Goal: Transaction & Acquisition: Purchase product/service

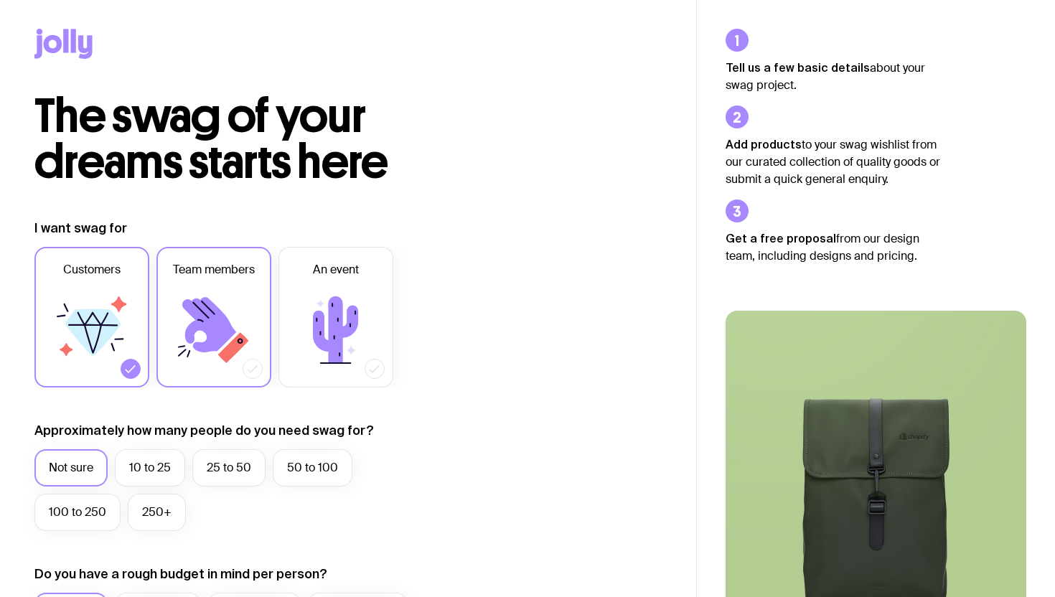
scroll to position [122, 0]
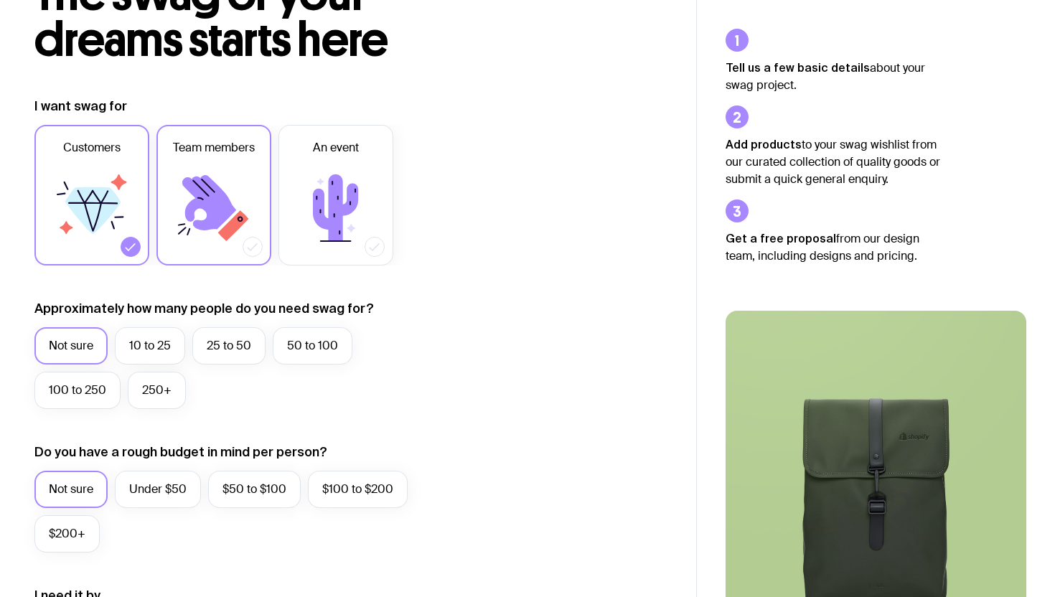
click at [225, 223] on icon at bounding box center [214, 208] width 86 height 86
click at [0, 0] on input "Team members" at bounding box center [0, 0] width 0 height 0
click at [149, 340] on label "10 to 25" at bounding box center [150, 345] width 70 height 37
click at [0, 0] on input "10 to 25" at bounding box center [0, 0] width 0 height 0
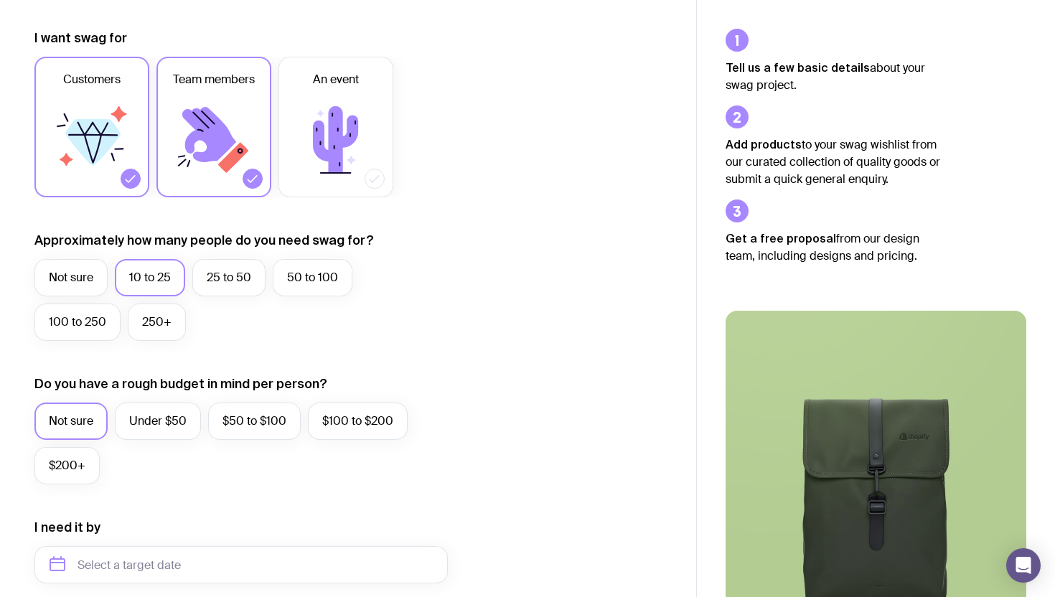
scroll to position [192, 0]
click at [173, 424] on label "Under $50" at bounding box center [158, 419] width 86 height 37
click at [0, 0] on input "Under $50" at bounding box center [0, 0] width 0 height 0
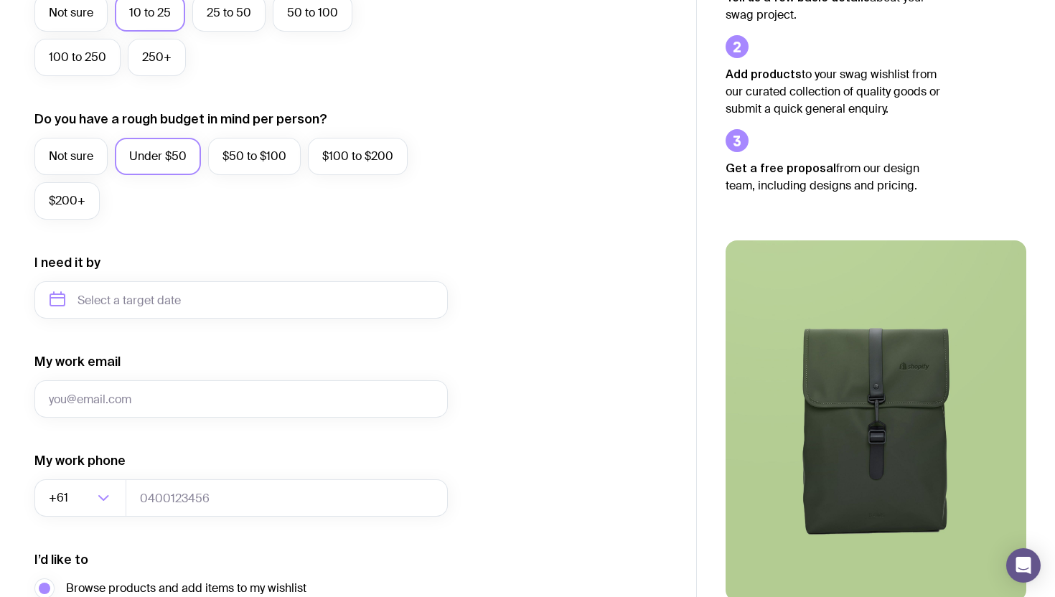
scroll to position [457, 0]
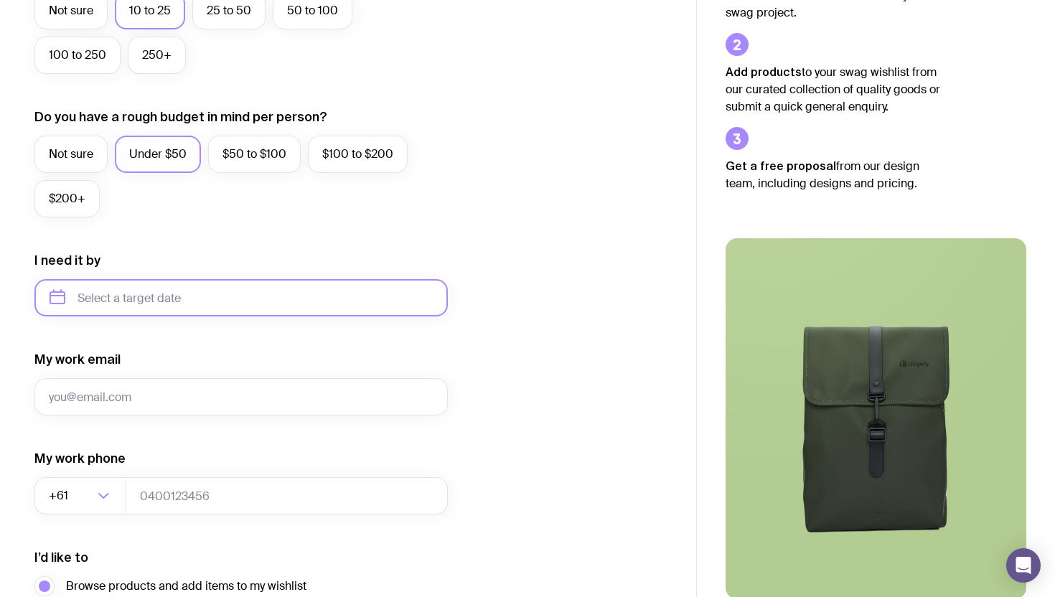
click at [272, 300] on input "text" at bounding box center [241, 297] width 414 height 37
click at [182, 477] on button "Dec" at bounding box center [185, 474] width 52 height 29
type input "[DATE]"
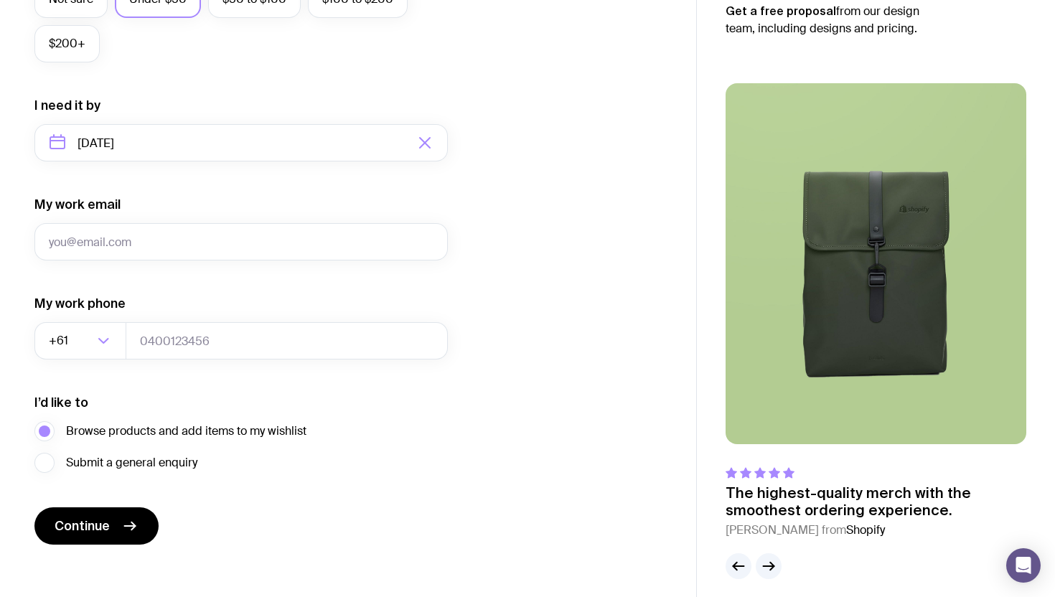
scroll to position [617, 0]
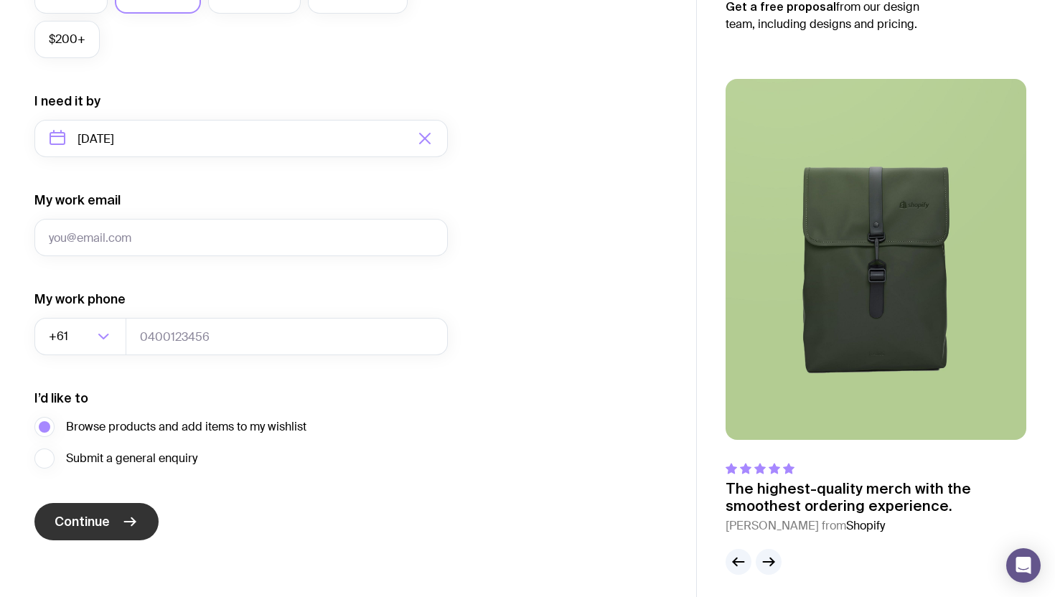
click at [108, 527] on span "Continue" at bounding box center [82, 521] width 55 height 17
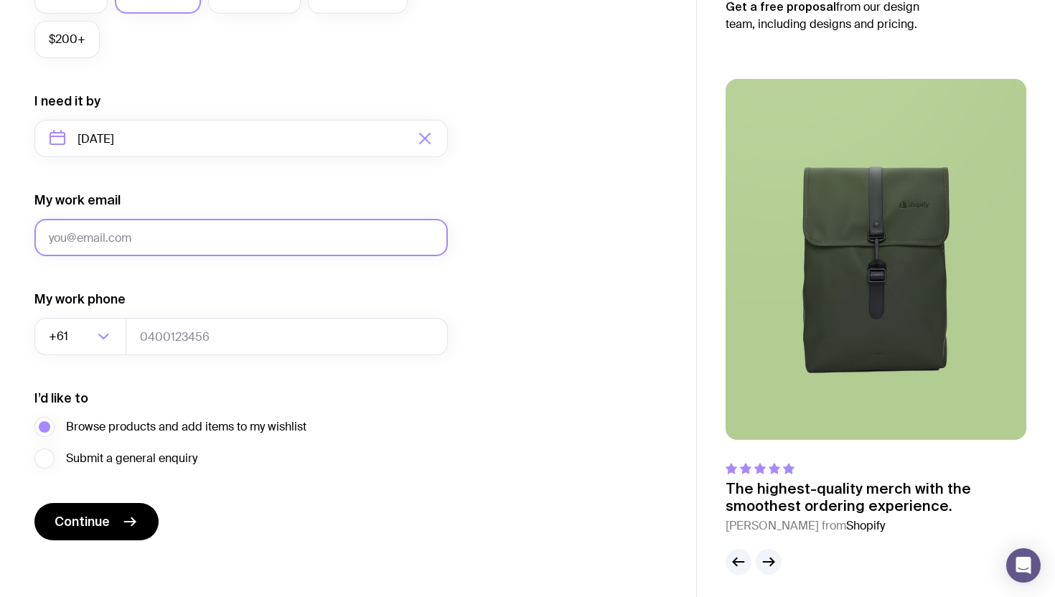
click at [154, 246] on input "My work email" at bounding box center [241, 237] width 414 height 37
type input "[PERSON_NAME][EMAIL_ADDRESS][DOMAIN_NAME]"
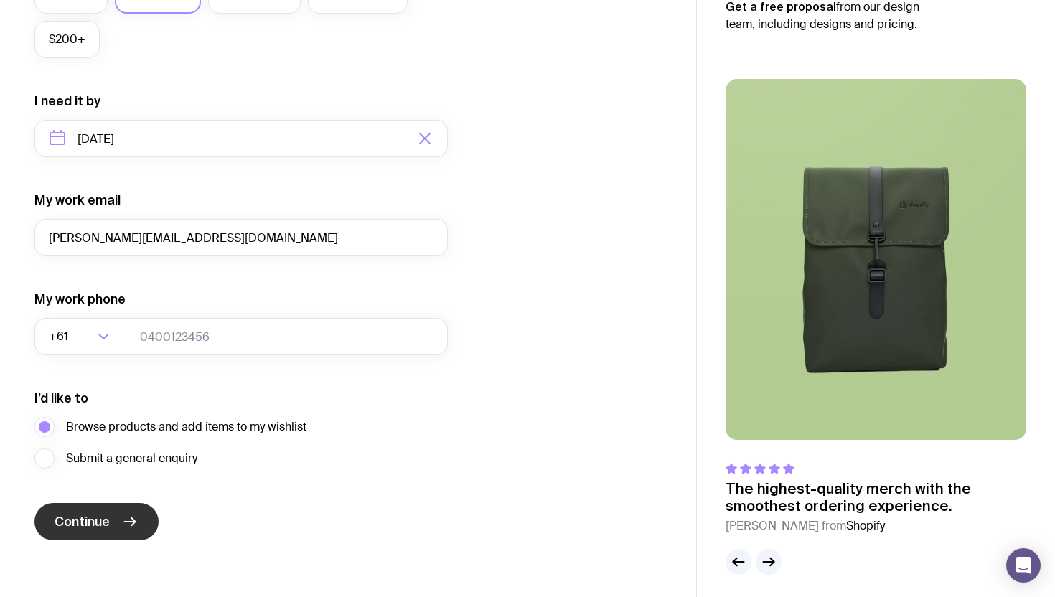
click at [117, 526] on button "Continue" at bounding box center [96, 521] width 124 height 37
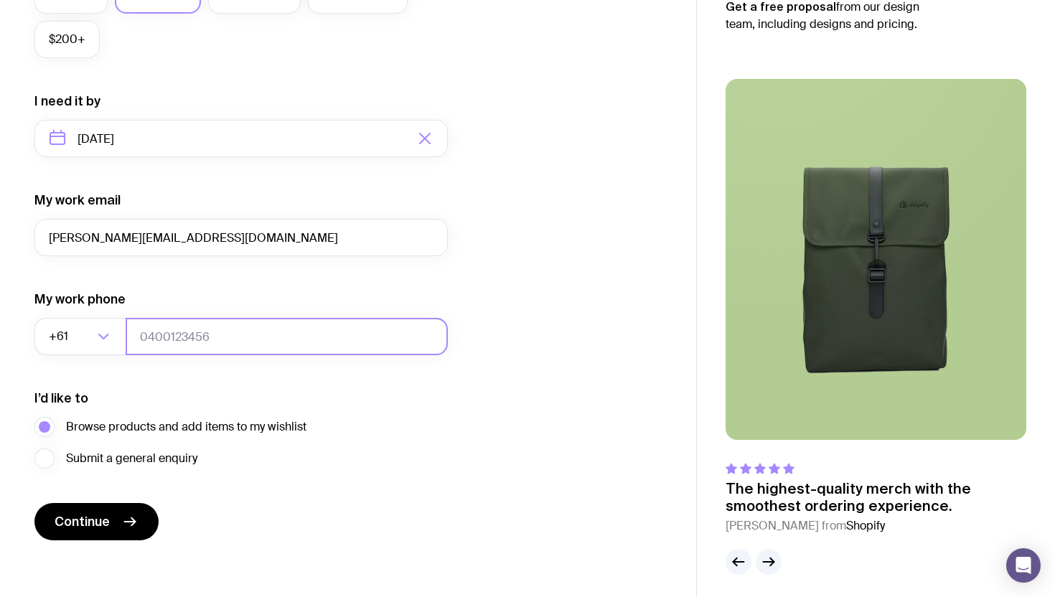
click at [200, 349] on input "tel" at bounding box center [287, 336] width 322 height 37
type input "0422512140"
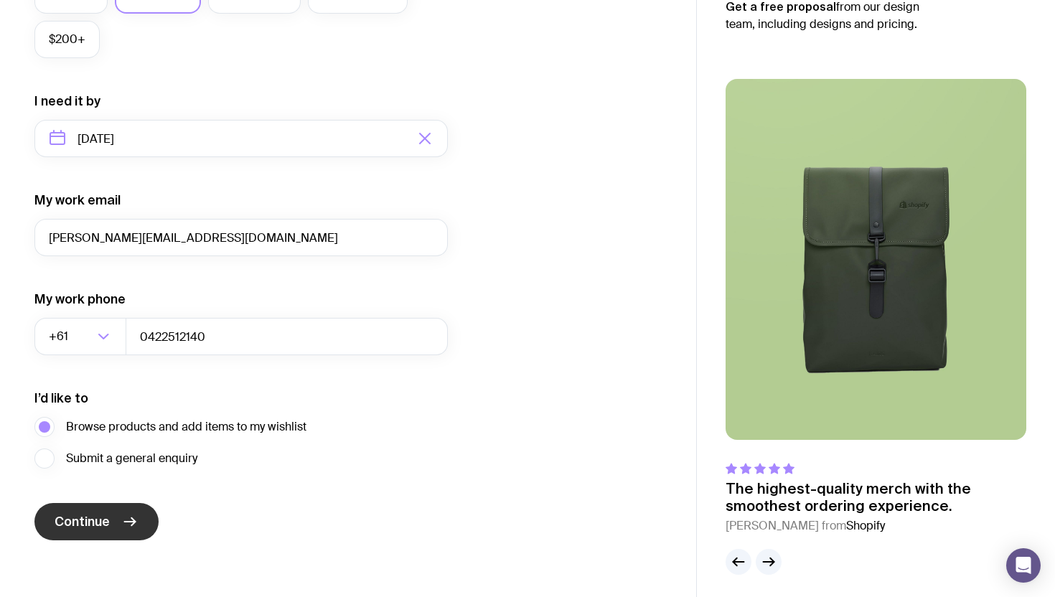
click at [115, 522] on button "Continue" at bounding box center [96, 521] width 124 height 37
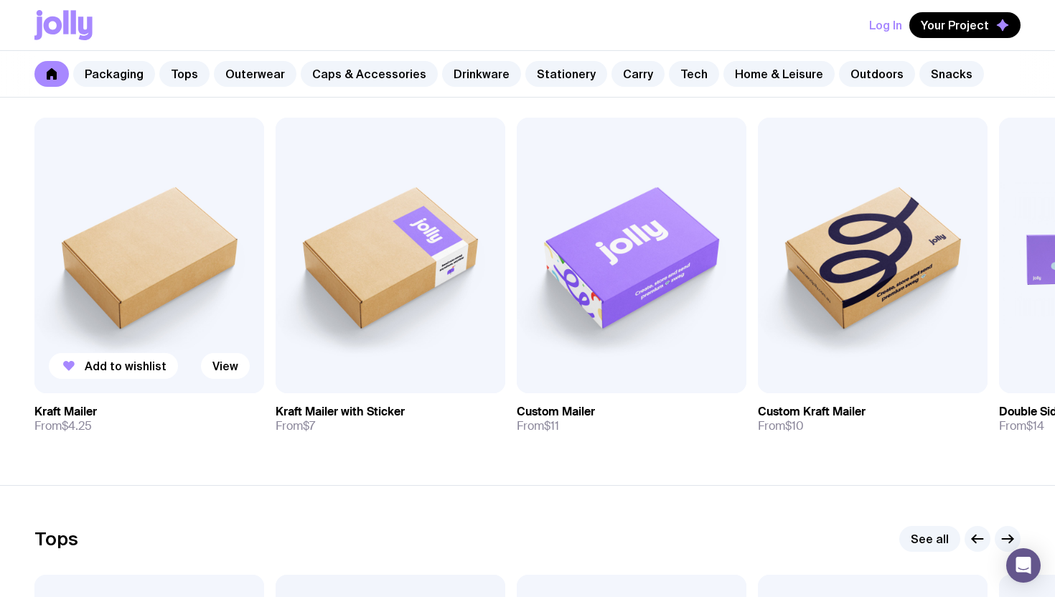
scroll to position [281, 0]
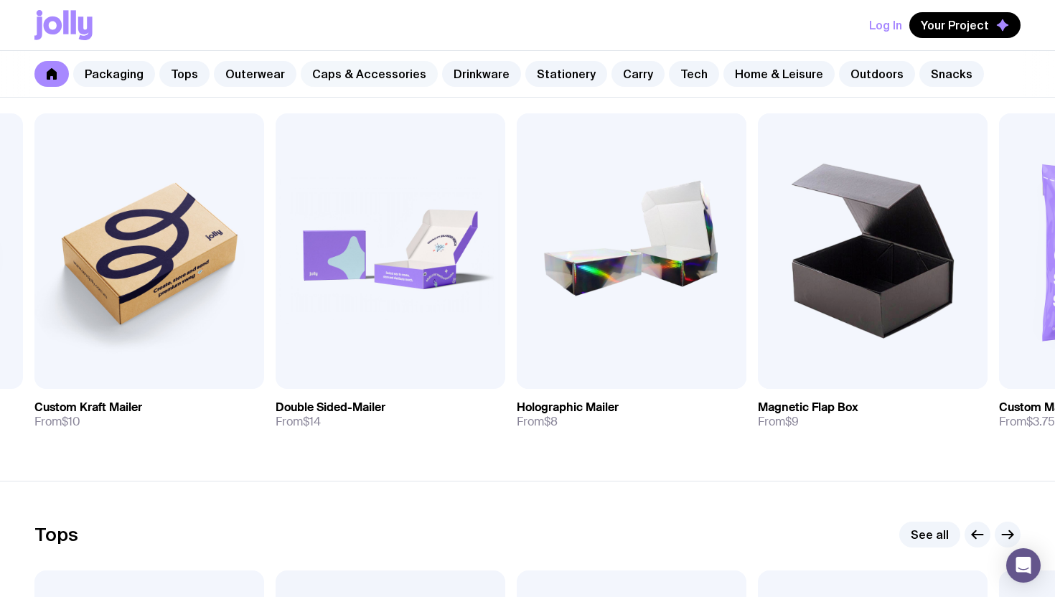
click at [348, 80] on link "Caps & Accessories" at bounding box center [369, 74] width 137 height 26
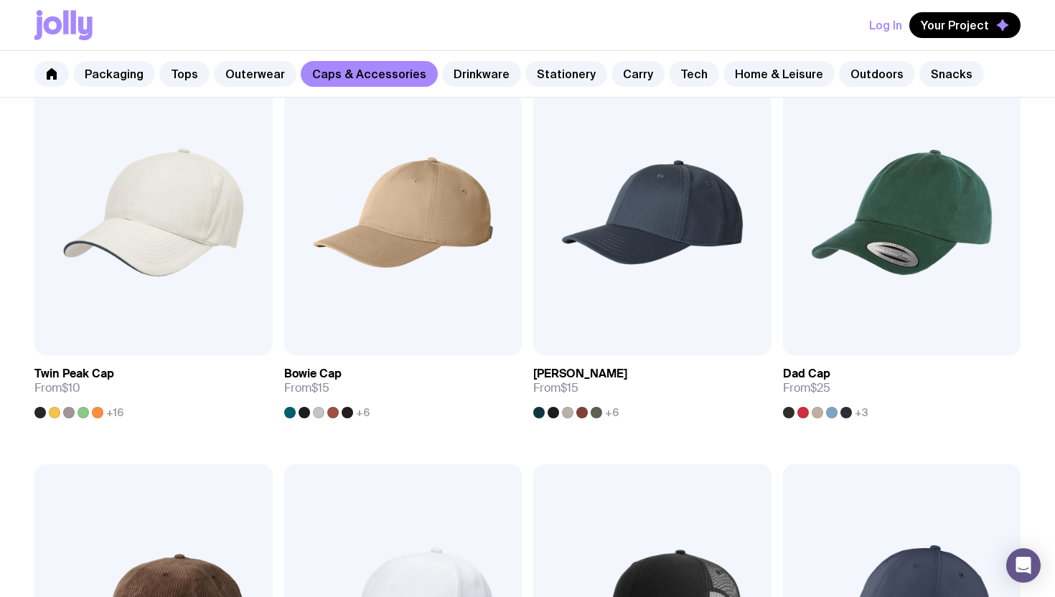
scroll to position [299, 0]
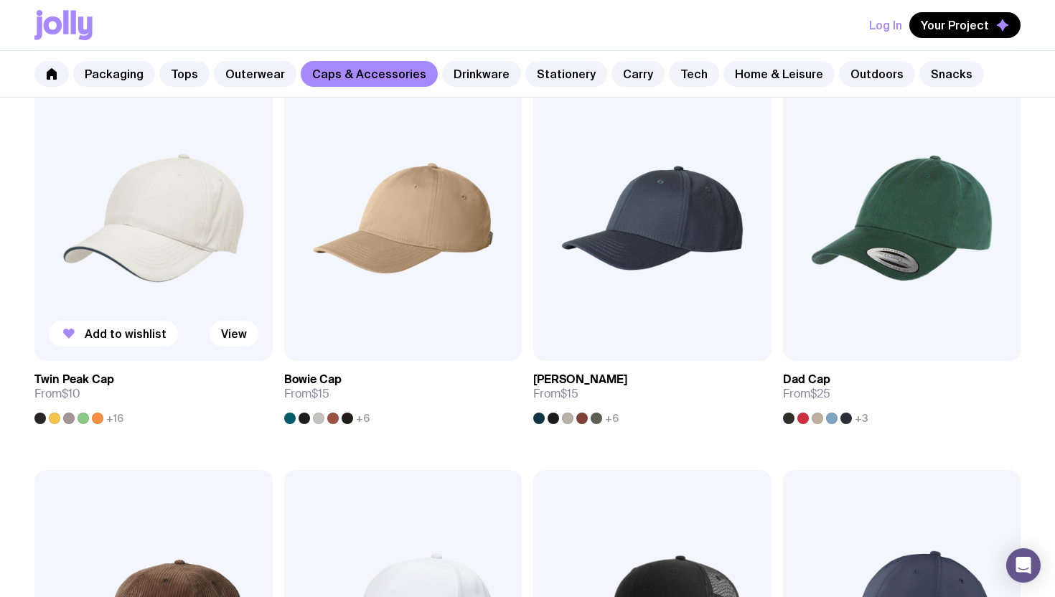
click at [175, 271] on img at bounding box center [153, 218] width 238 height 286
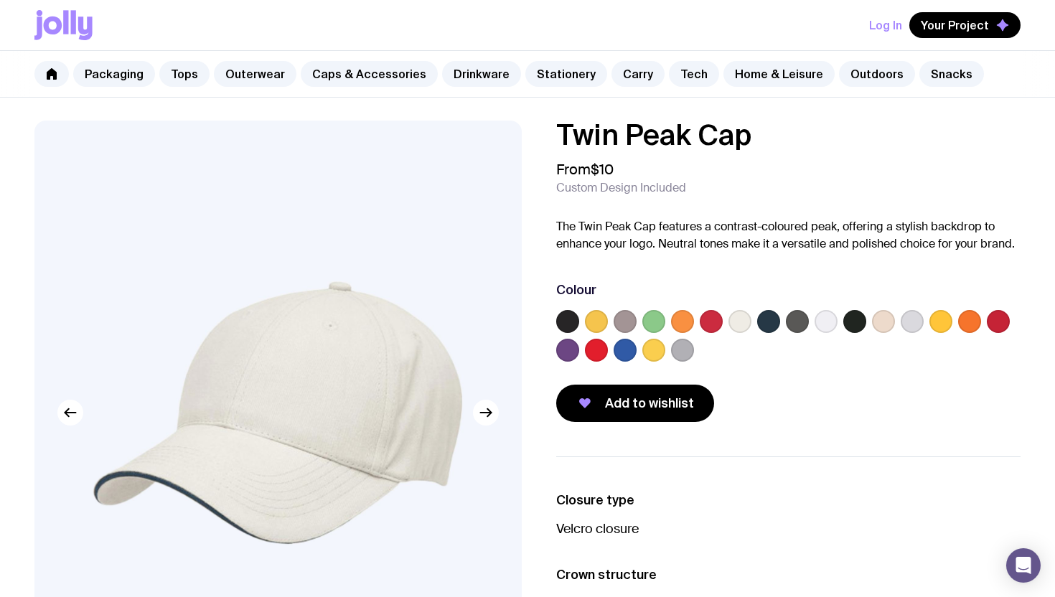
scroll to position [299, 0]
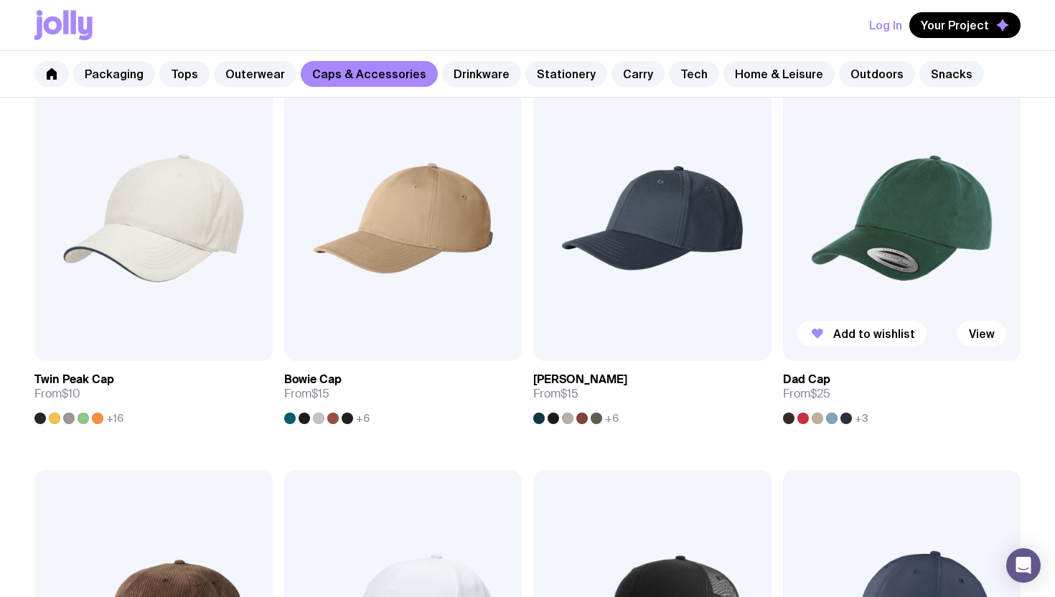
click at [902, 251] on img at bounding box center [902, 218] width 238 height 286
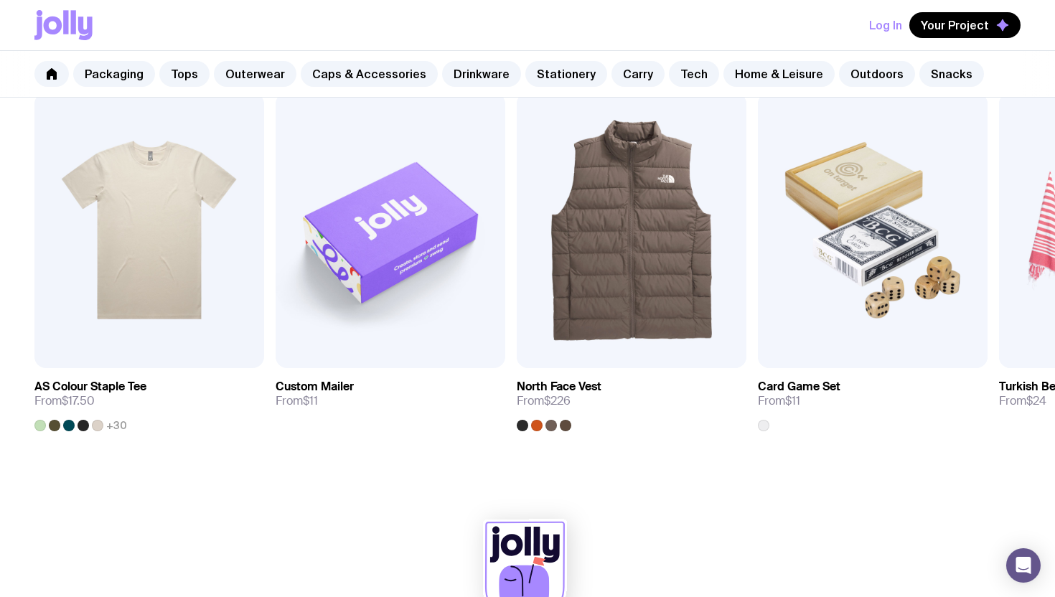
scroll to position [864, 0]
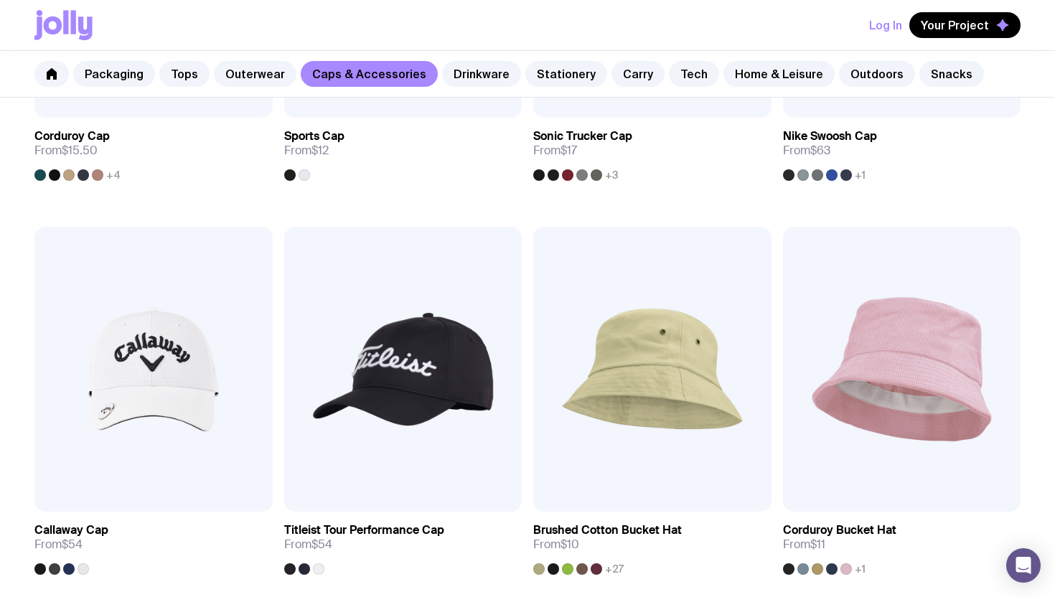
scroll to position [945, 0]
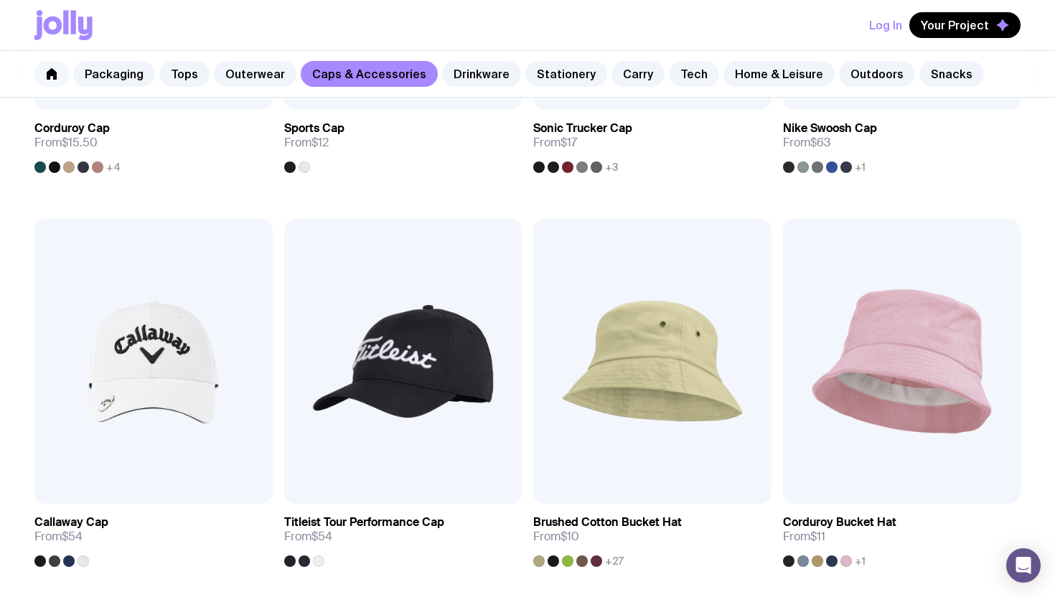
click at [62, 72] on link at bounding box center [51, 74] width 34 height 26
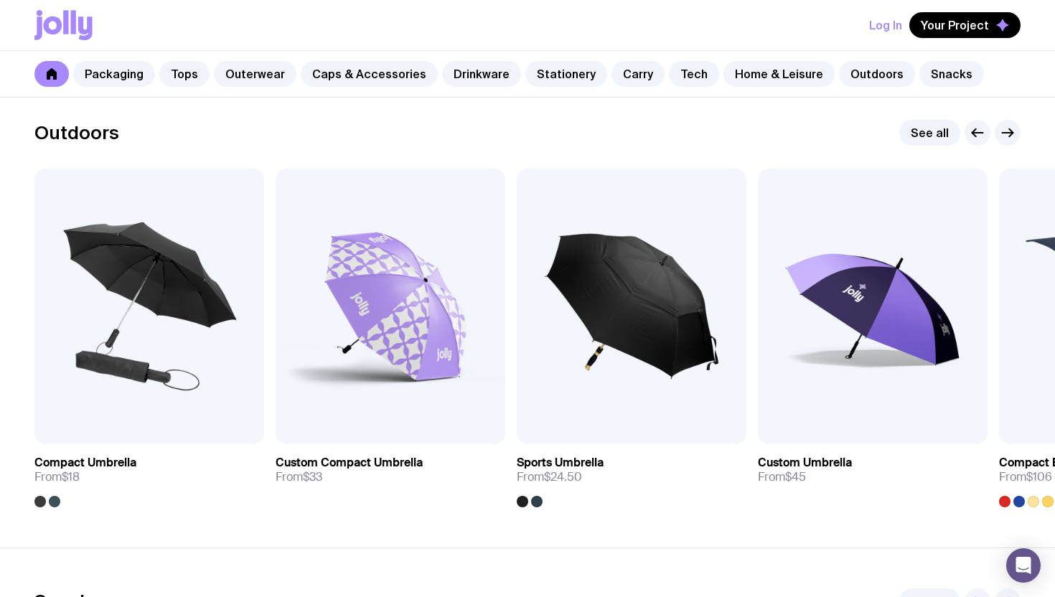
scroll to position [4435, 0]
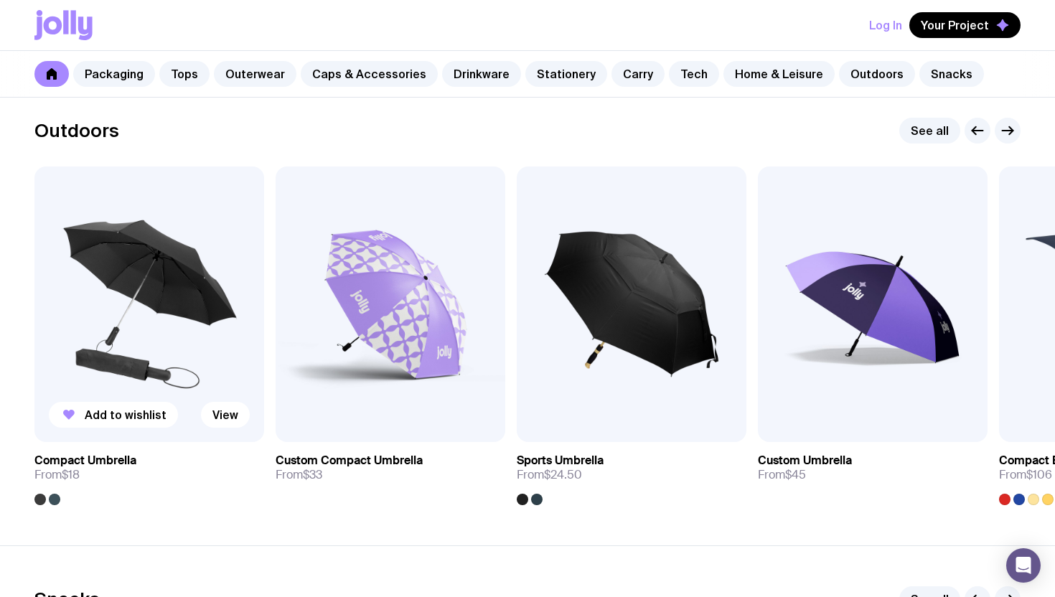
click at [56, 500] on div at bounding box center [54, 499] width 11 height 11
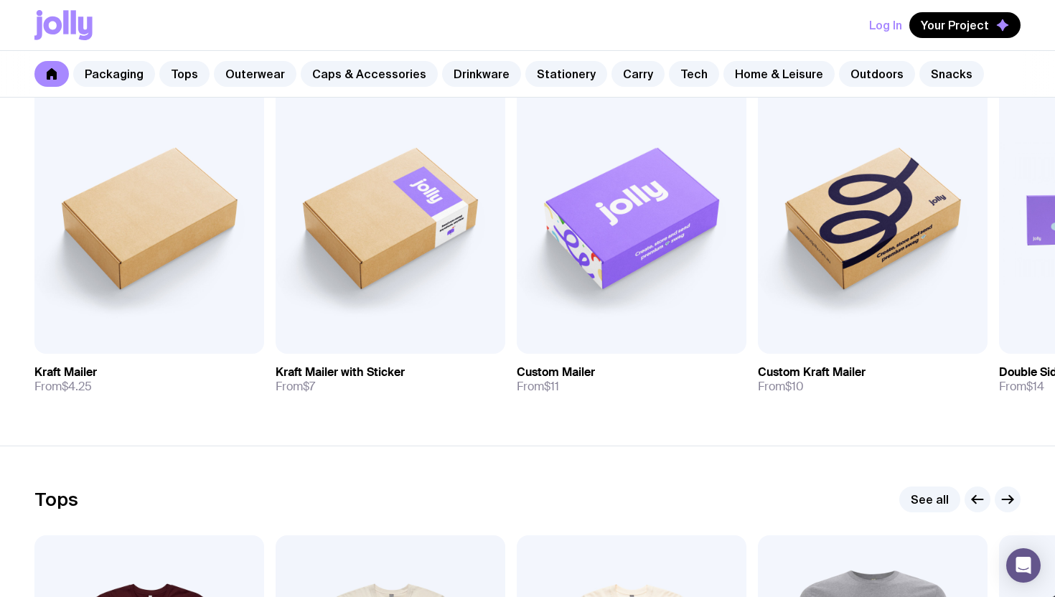
scroll to position [317, 0]
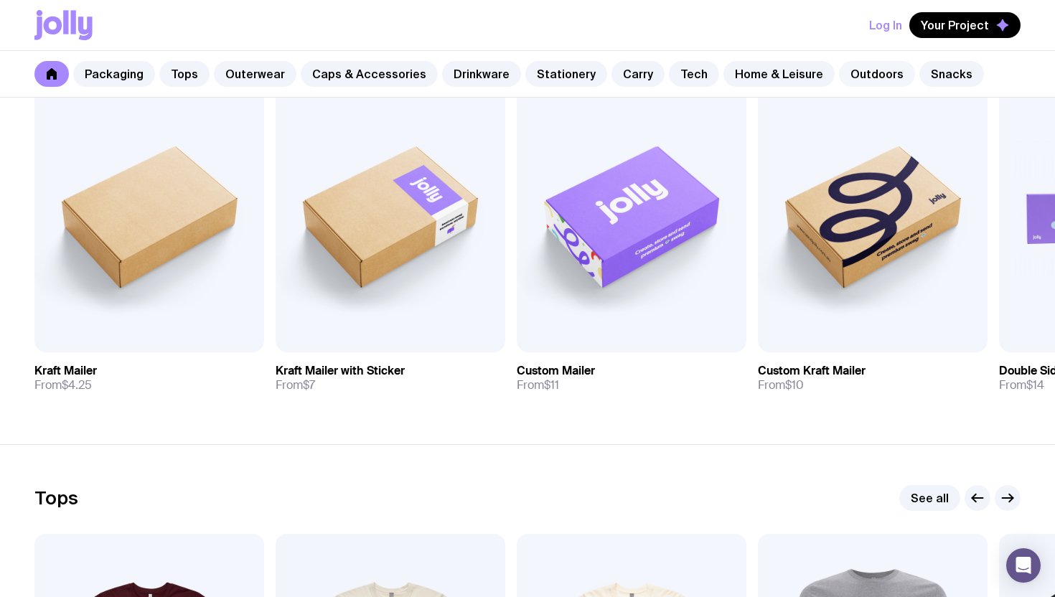
click at [846, 72] on link "Outdoors" at bounding box center [877, 74] width 76 height 26
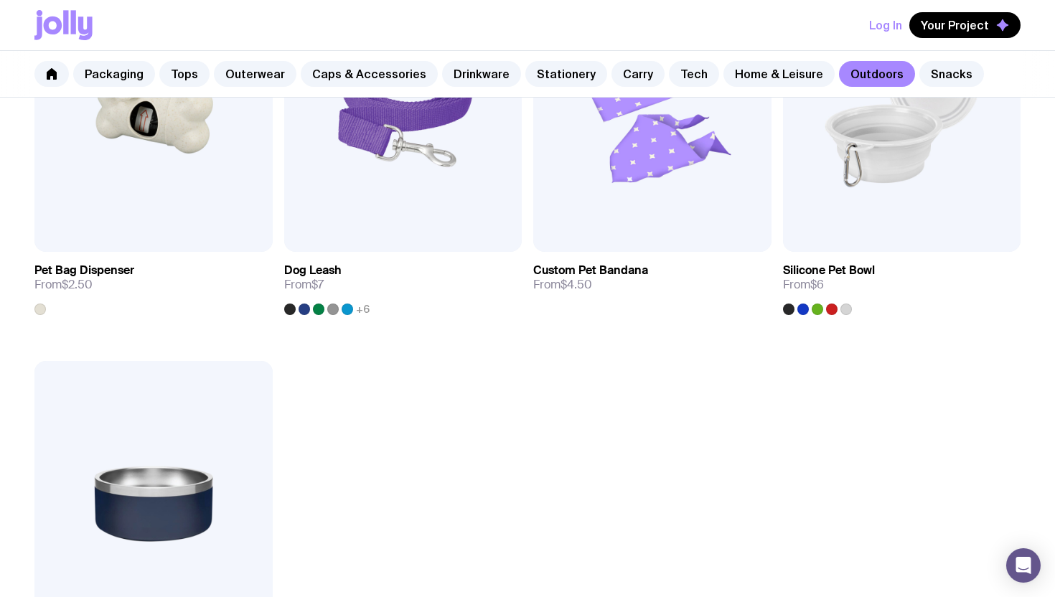
scroll to position [1989, 0]
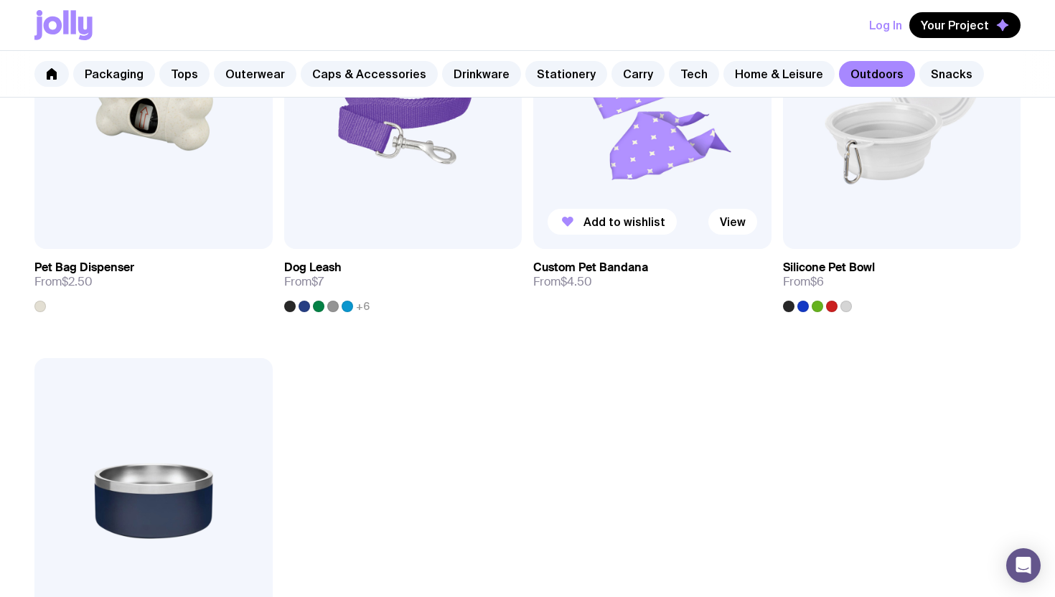
click at [673, 187] on img at bounding box center [652, 106] width 238 height 286
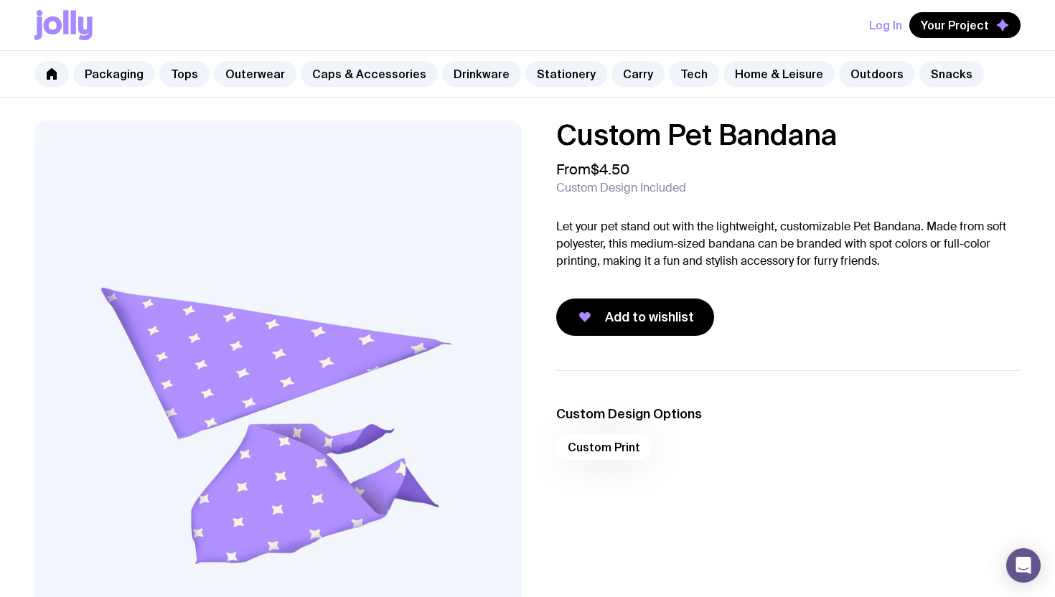
click at [617, 452] on div "Custom Print" at bounding box center [788, 451] width 464 height 34
click at [617, 445] on div "Custom Print" at bounding box center [788, 451] width 464 height 34
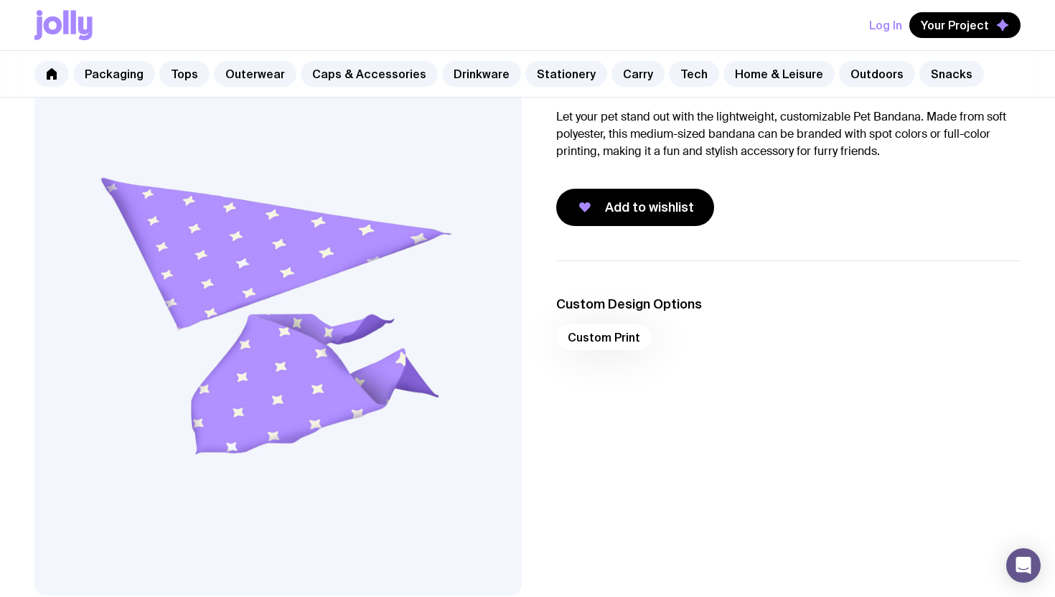
click at [622, 338] on div "Custom Print" at bounding box center [788, 341] width 464 height 34
click at [632, 315] on li "Custom Design Options Custom Print" at bounding box center [788, 327] width 464 height 63
click at [622, 339] on div "Custom Print" at bounding box center [788, 341] width 464 height 34
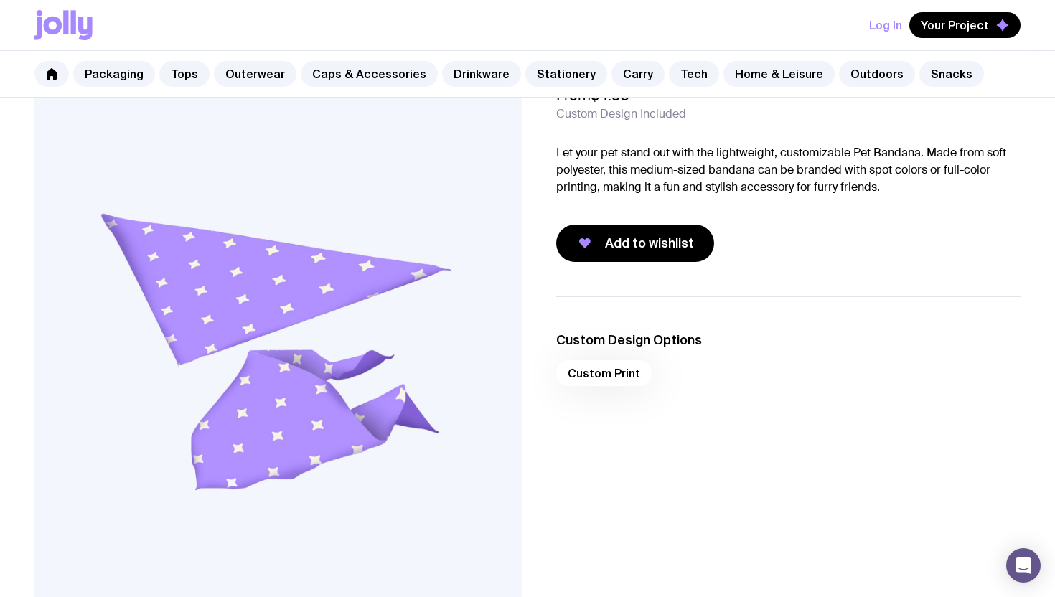
scroll to position [69, 0]
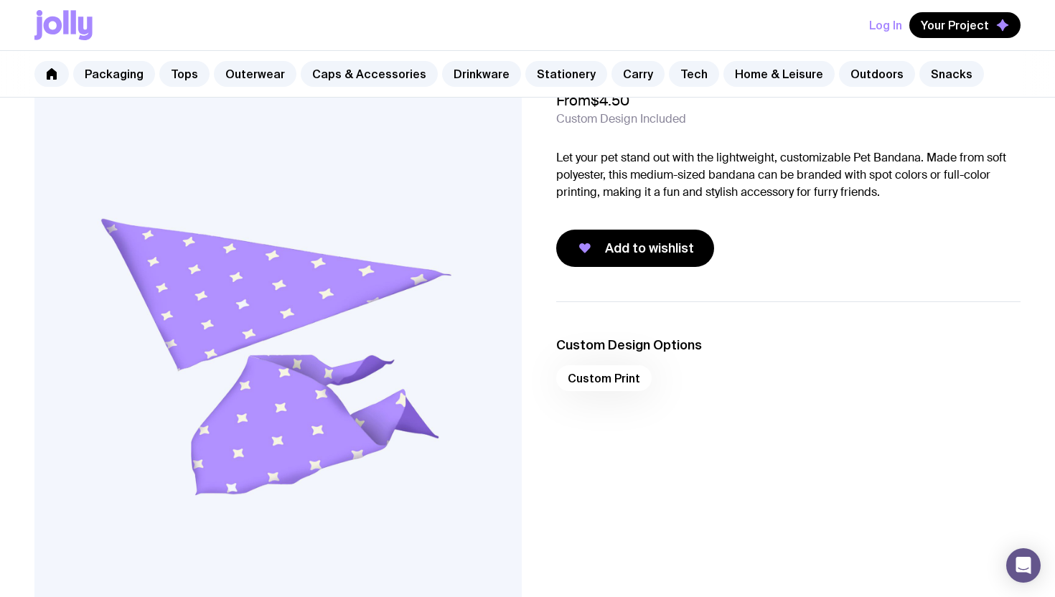
click at [627, 342] on h3 "Custom Design Options" at bounding box center [788, 345] width 464 height 17
click at [622, 373] on div "Custom Print" at bounding box center [788, 382] width 464 height 34
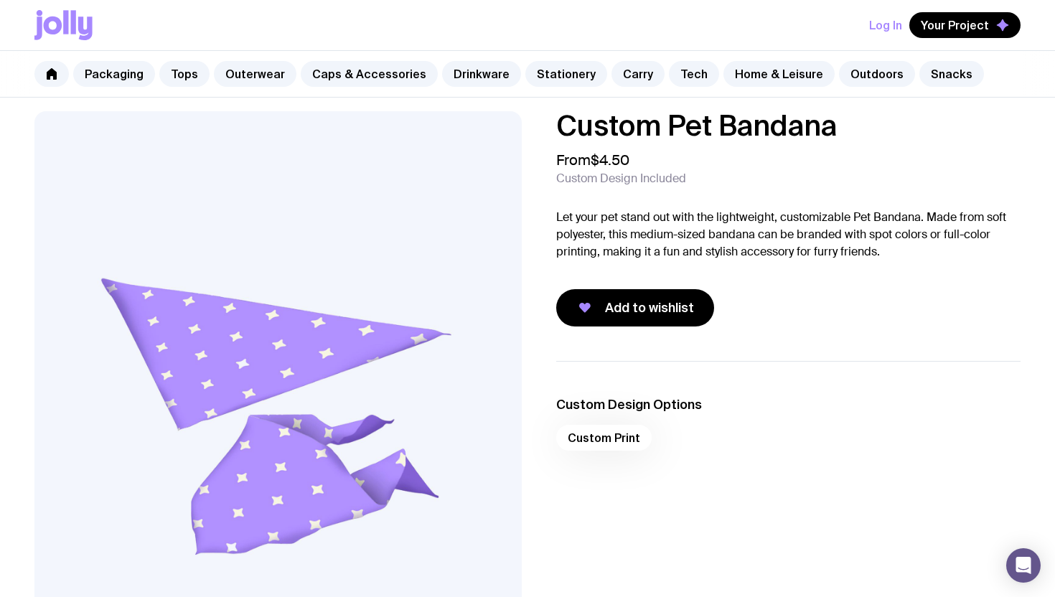
scroll to position [0, 0]
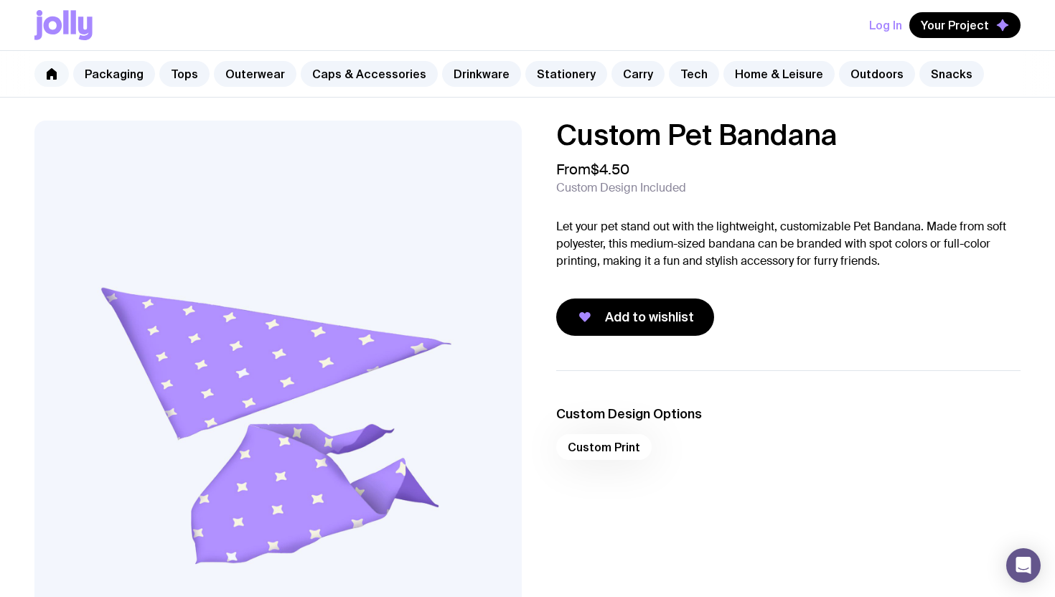
click at [50, 76] on icon at bounding box center [52, 73] width 10 height 11
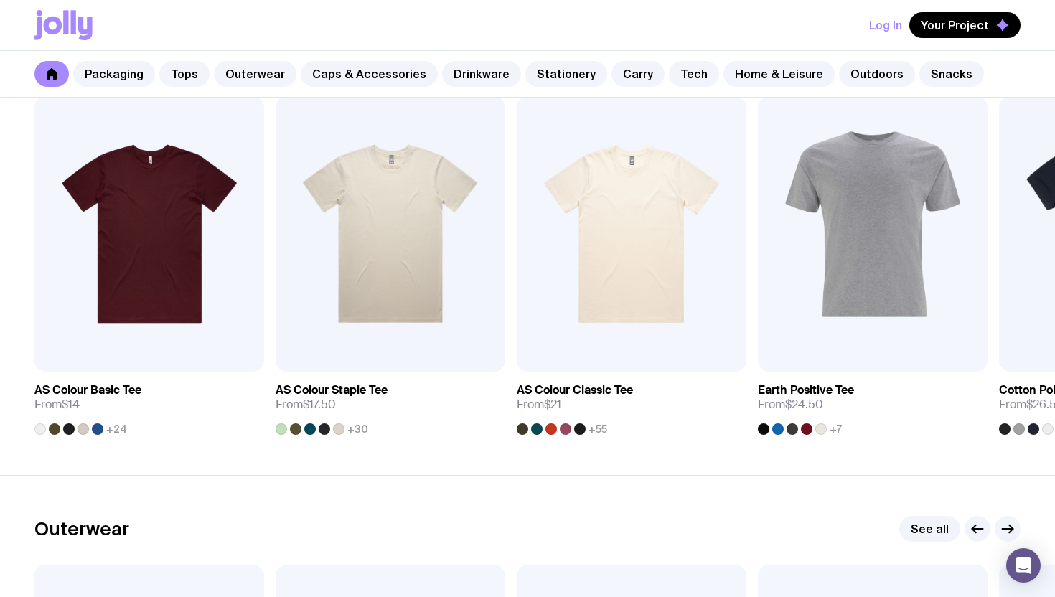
scroll to position [754, 0]
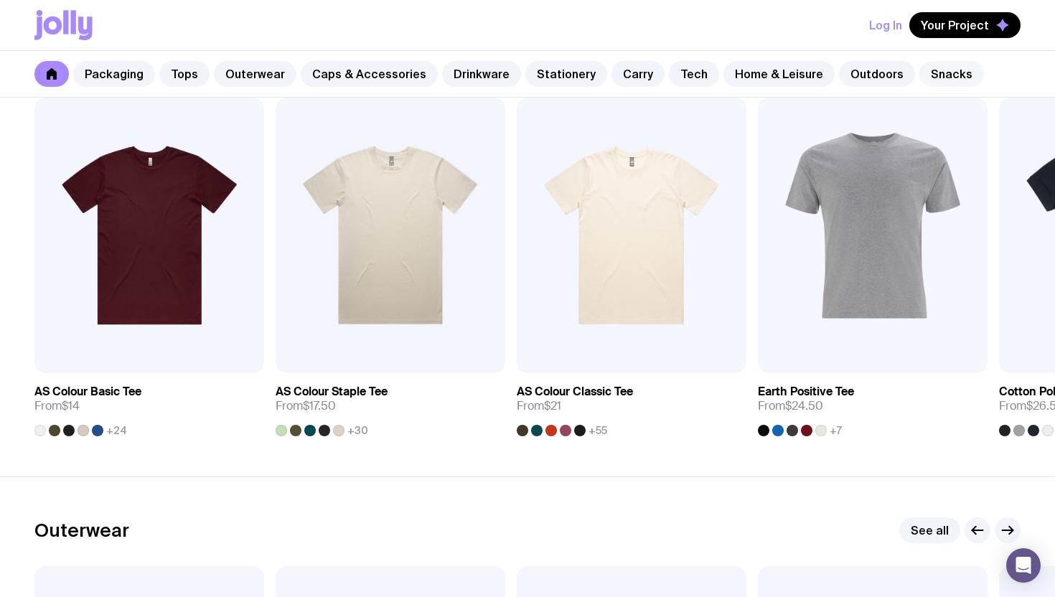
click at [920, 75] on link "Snacks" at bounding box center [952, 74] width 65 height 26
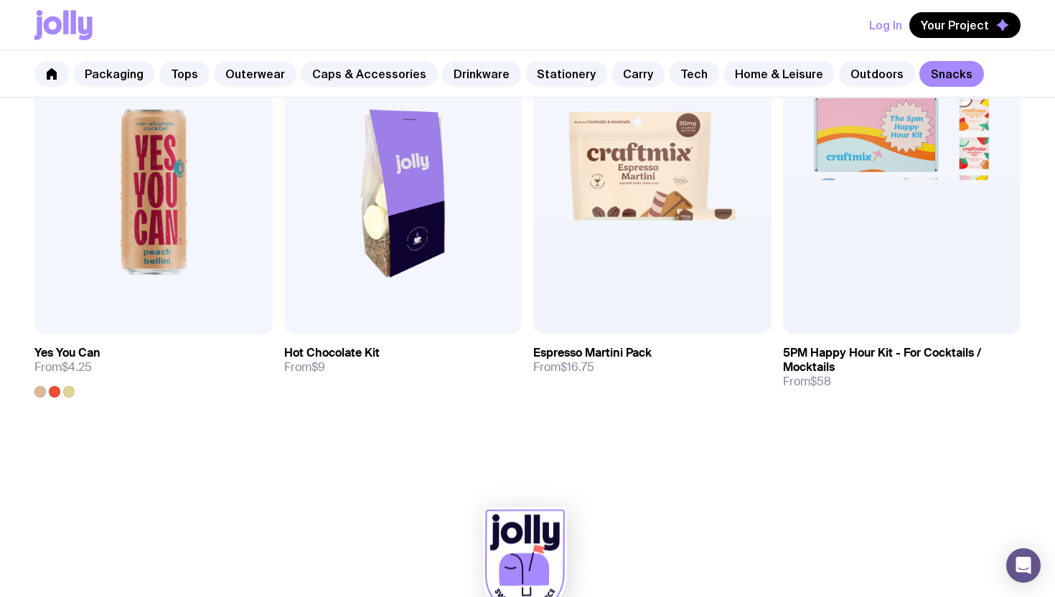
scroll to position [1162, 0]
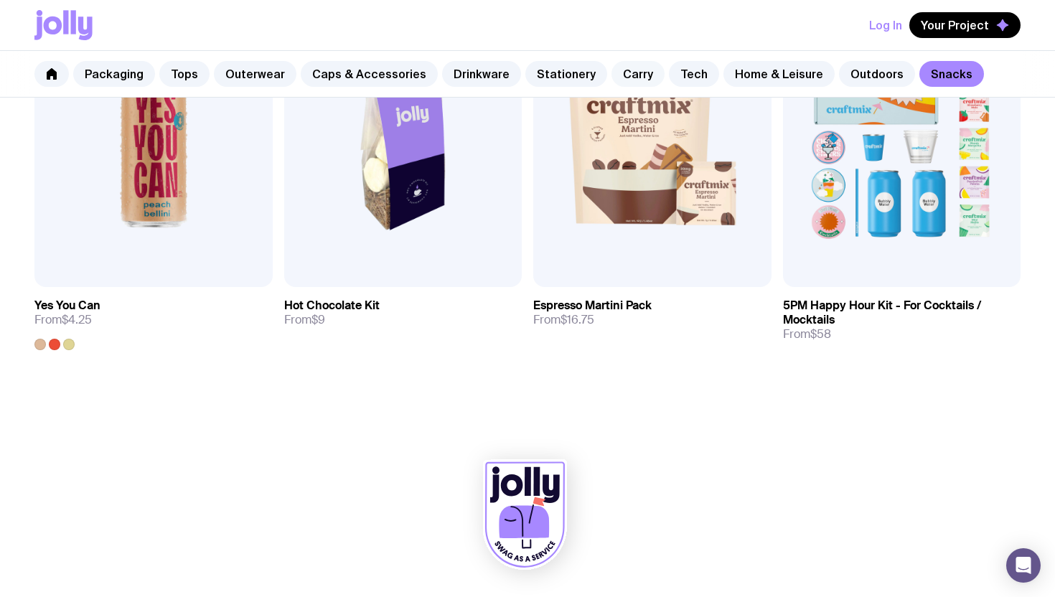
click at [624, 77] on link "Carry" at bounding box center [638, 74] width 53 height 26
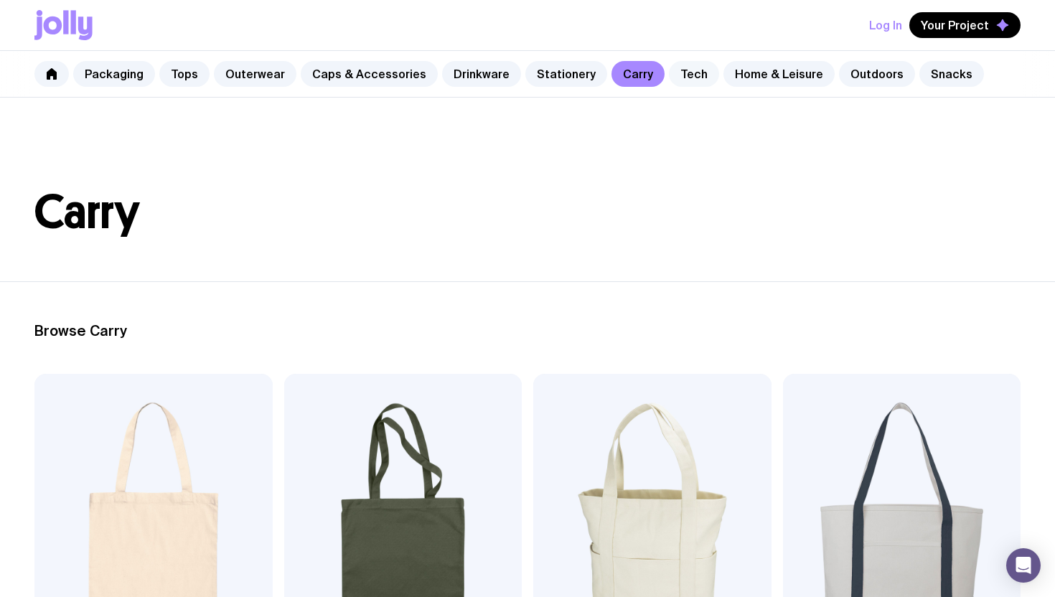
click at [669, 78] on link "Tech" at bounding box center [694, 74] width 50 height 26
